Goal: Information Seeking & Learning: Find specific fact

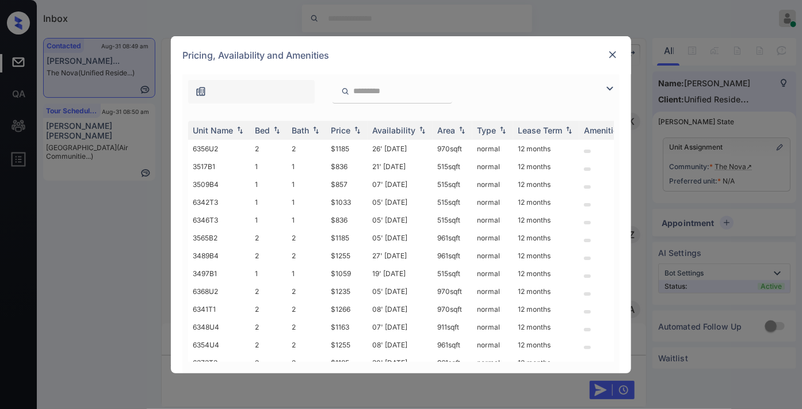
scroll to position [1126, 0]
click at [348, 131] on div "Price" at bounding box center [341, 130] width 20 height 10
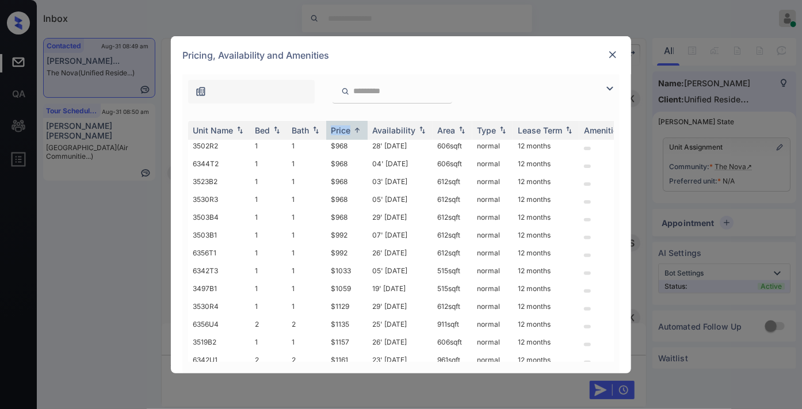
click at [607, 84] on img at bounding box center [610, 89] width 14 height 14
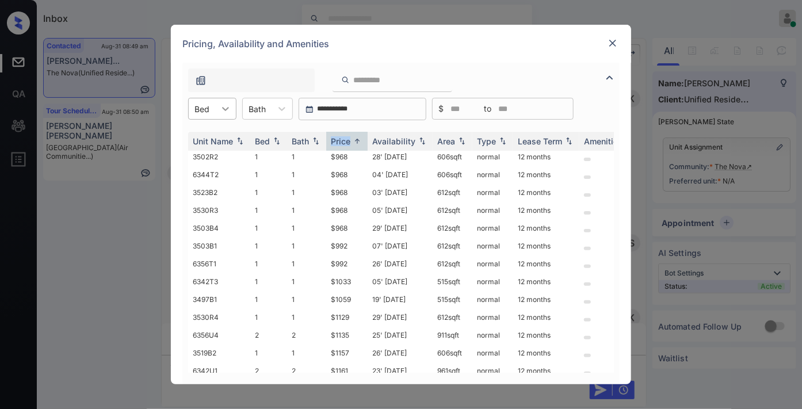
click at [219, 109] on div at bounding box center [225, 108] width 21 height 21
click at [215, 155] on div "2" at bounding box center [212, 157] width 48 height 21
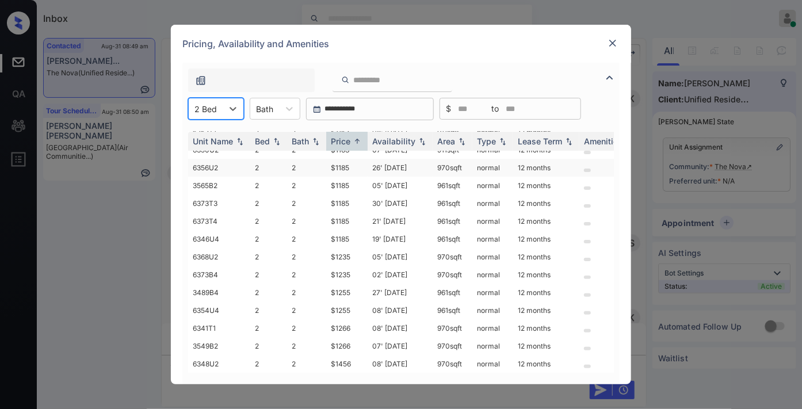
scroll to position [0, 0]
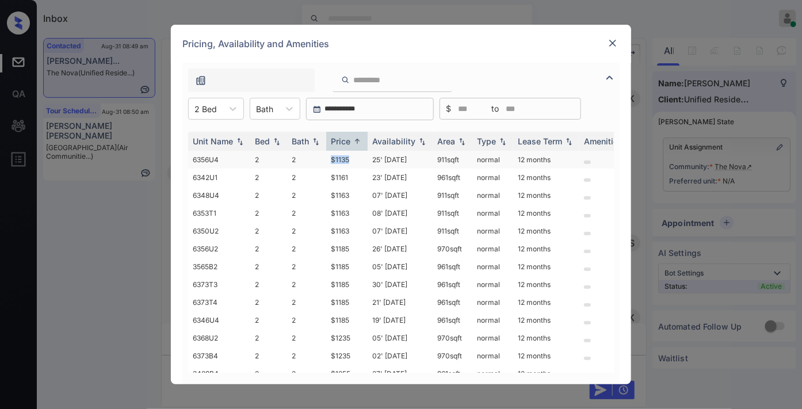
click at [306, 158] on tr "6356U4 2 2 $1135 25' [DATE] 911 sqft normal 12 months" at bounding box center [488, 160] width 601 height 18
copy tr "$1135"
click at [357, 162] on td "$1135" at bounding box center [346, 160] width 41 height 18
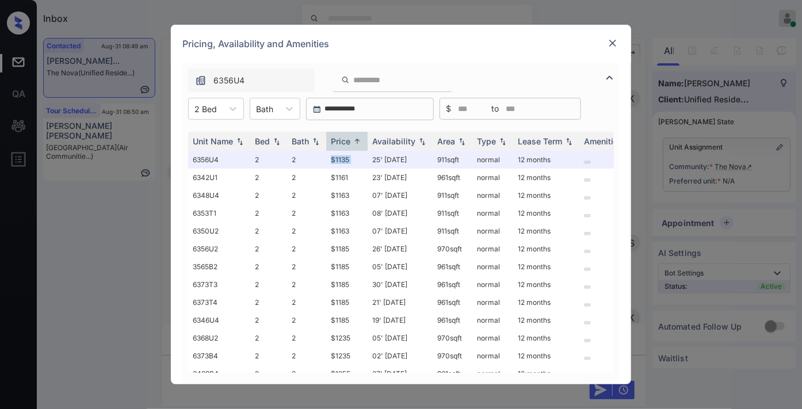
drag, startPoint x: 612, startPoint y: 49, endPoint x: 599, endPoint y: 50, distance: 12.7
click at [620, 46] on div "Pricing, Availability and Amenities" at bounding box center [401, 44] width 460 height 38
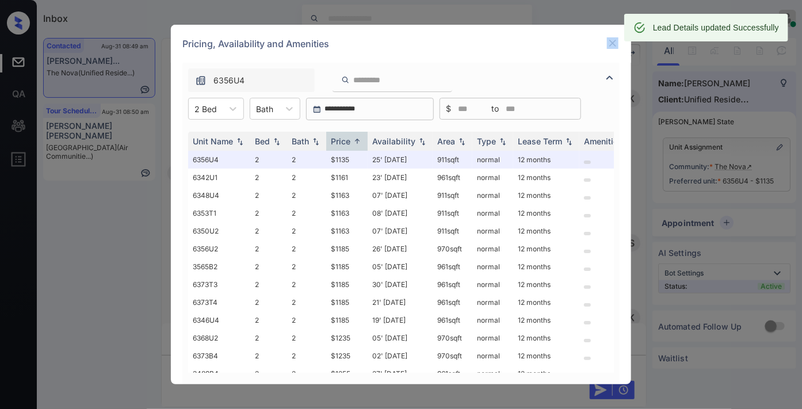
click at [612, 39] on img at bounding box center [613, 43] width 12 height 12
